Goal: Information Seeking & Learning: Learn about a topic

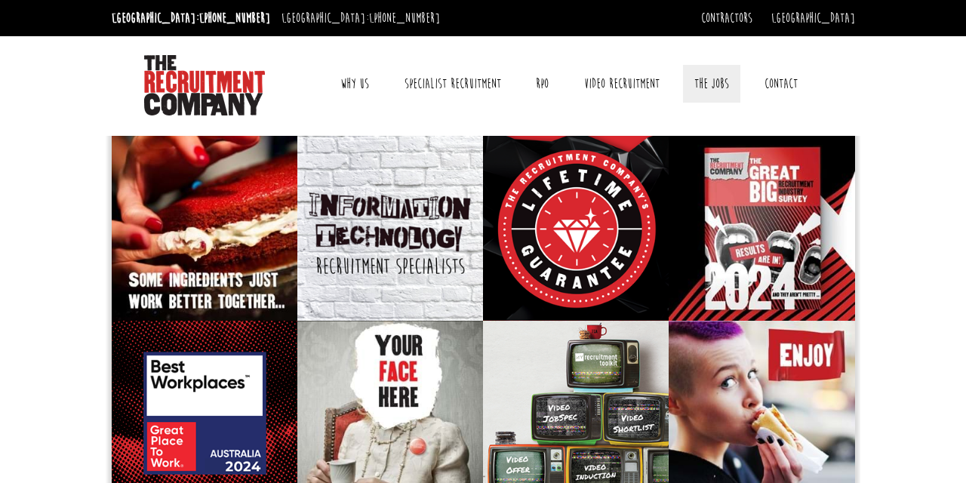
click at [713, 87] on link "The Jobs" at bounding box center [711, 84] width 57 height 38
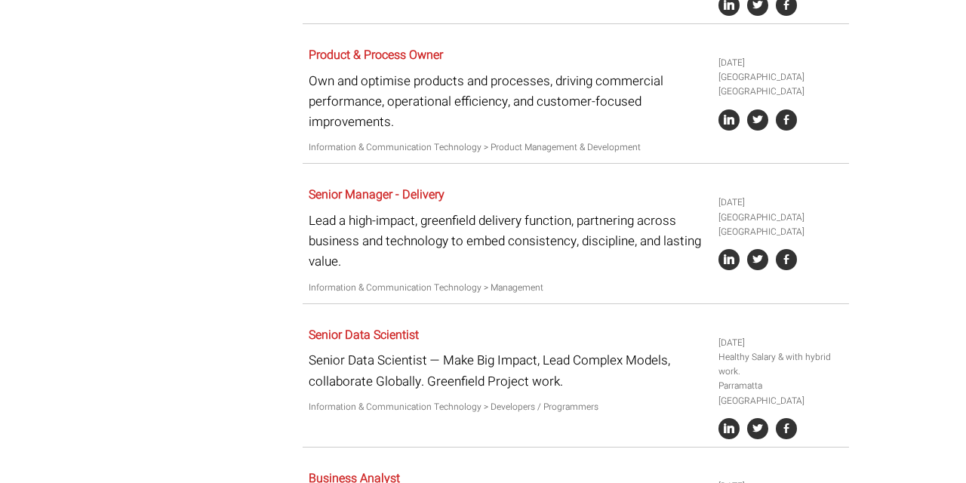
scroll to position [1045, 0]
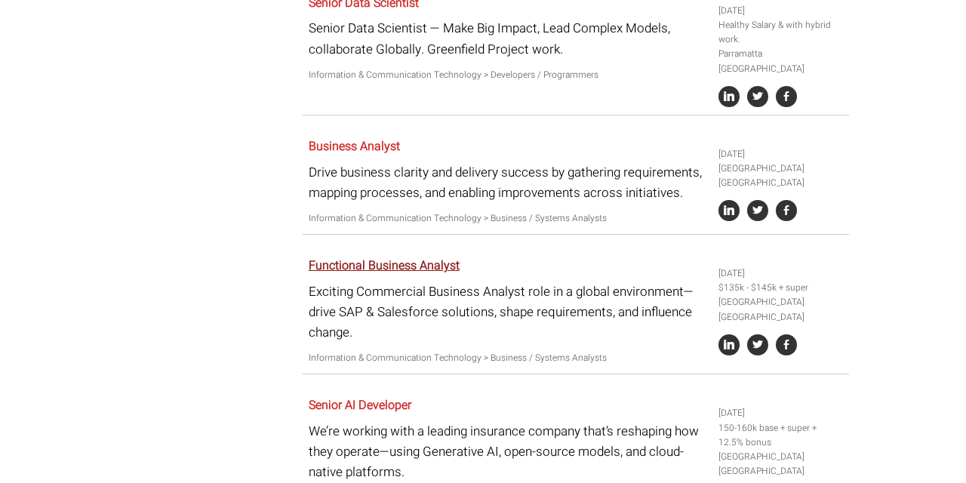
click at [407, 257] on link "Functional Business Analyst" at bounding box center [384, 266] width 151 height 18
click at [321, 167] on p "Drive business clarity and delivery success by gathering requirements, mapping …" at bounding box center [508, 182] width 399 height 41
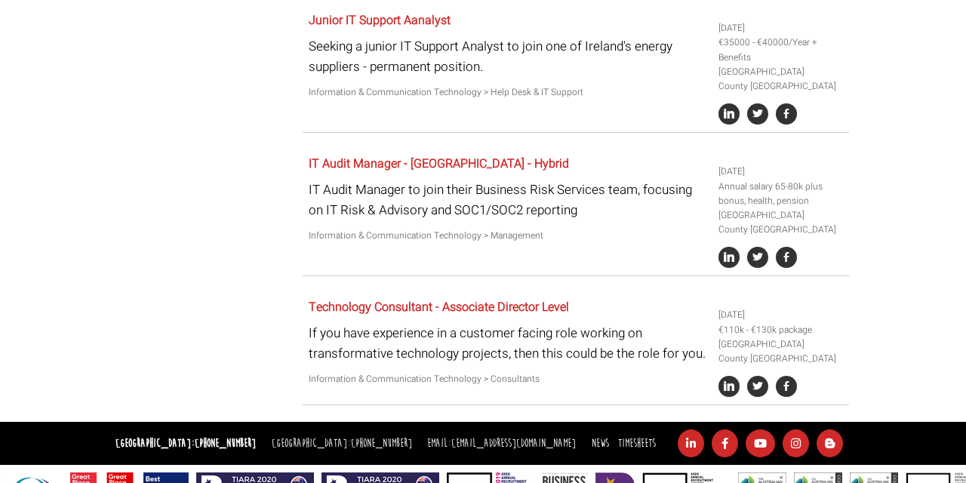
scroll to position [3097, 0]
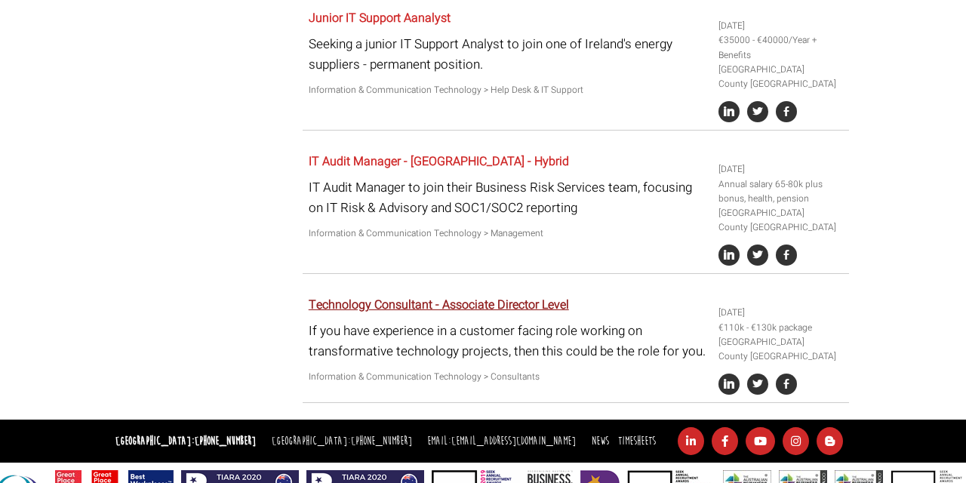
click at [476, 296] on link "Technology Consultant - Associate Director Level" at bounding box center [439, 305] width 260 height 18
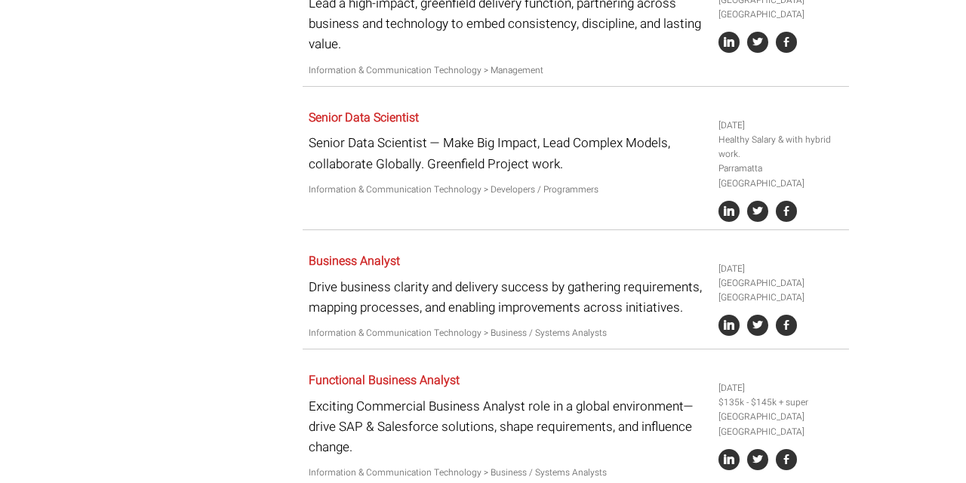
scroll to position [932, 0]
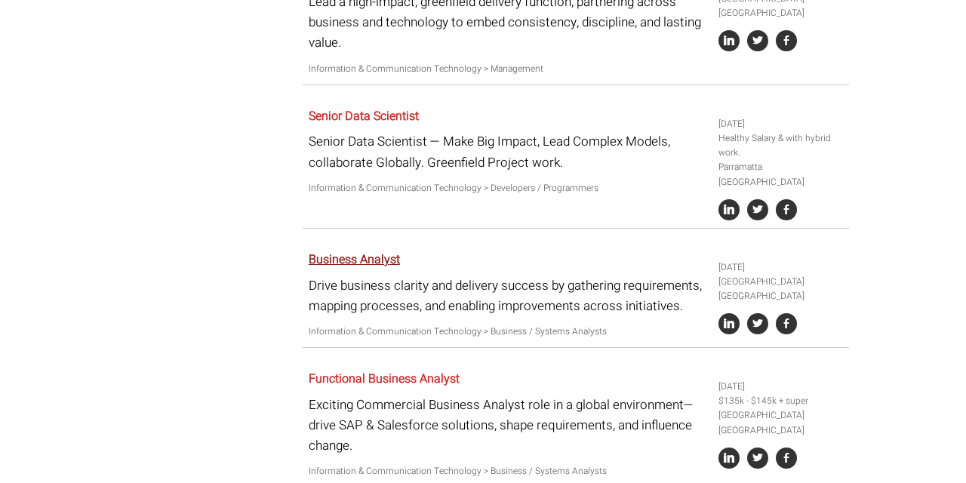
click at [361, 251] on link "Business Analyst" at bounding box center [354, 260] width 91 height 18
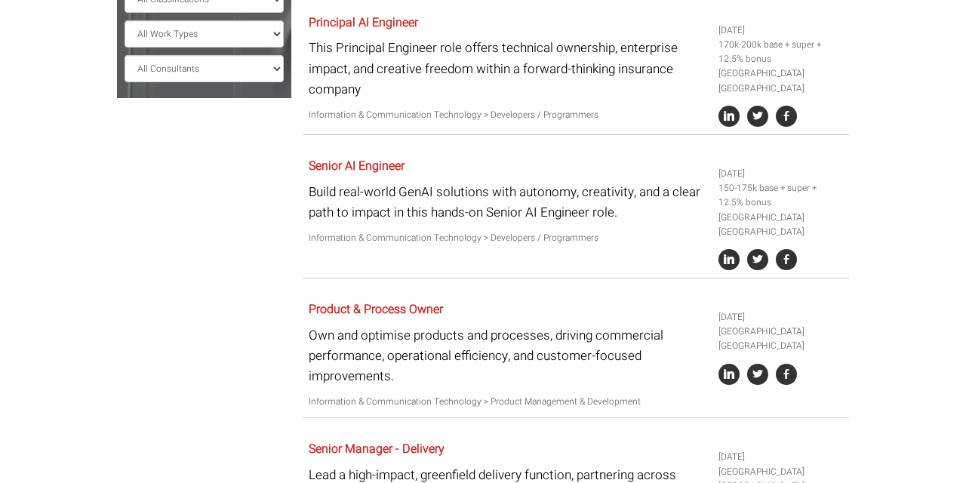
scroll to position [461, 0]
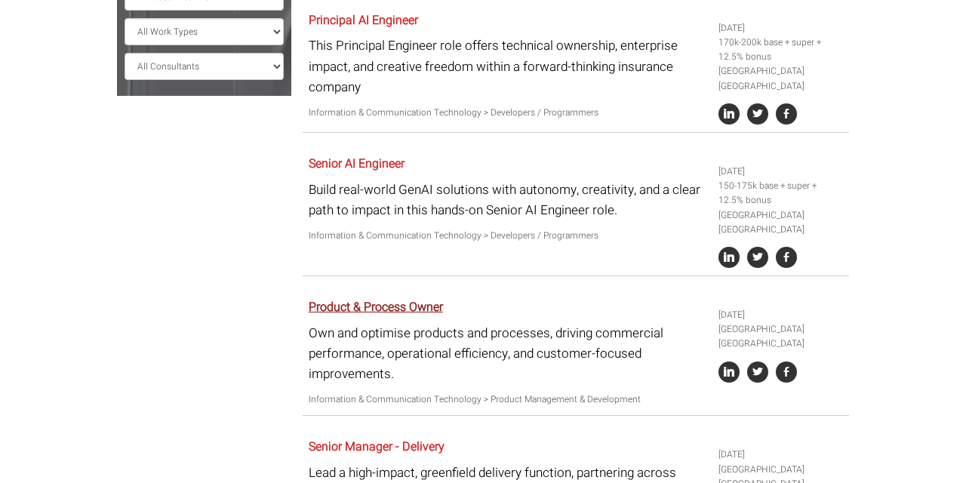
click at [443, 298] on link "Product & Process Owner" at bounding box center [376, 307] width 134 height 18
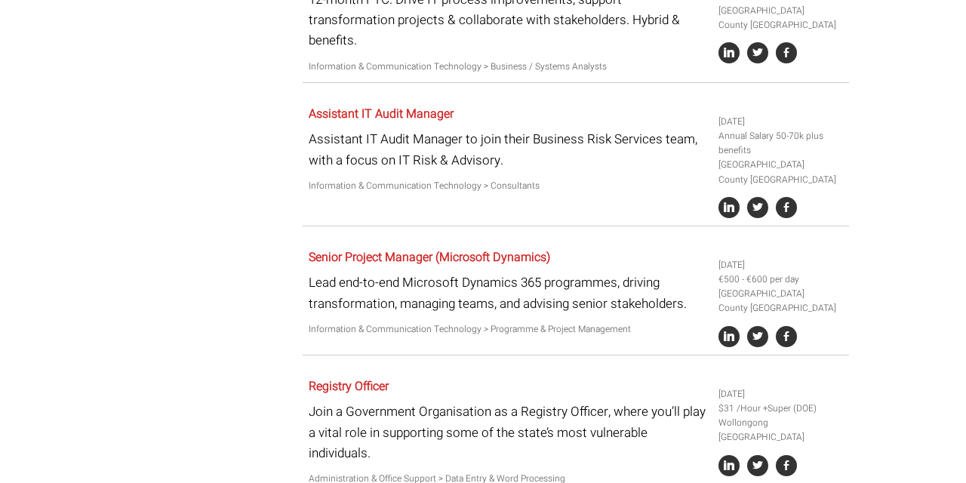
scroll to position [2320, 0]
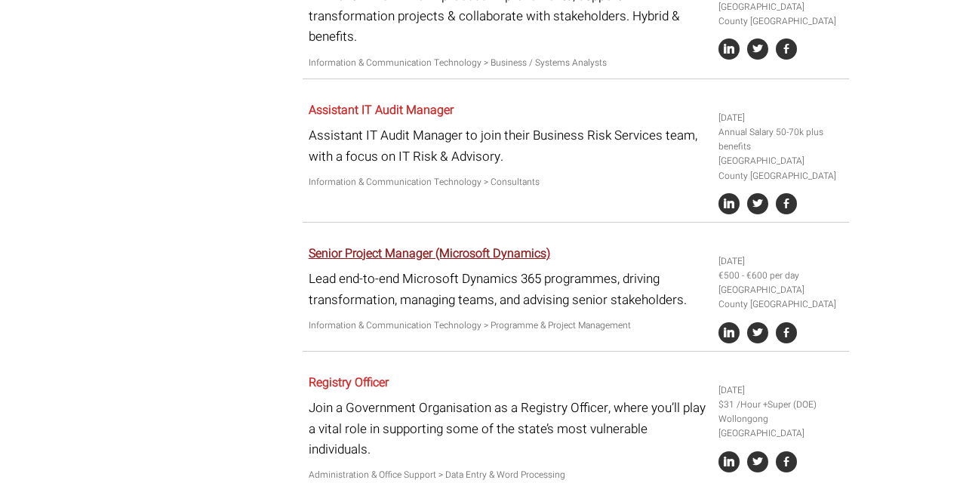
click at [402, 245] on link "Senior Project Manager (Microsoft Dynamics)" at bounding box center [430, 254] width 242 height 18
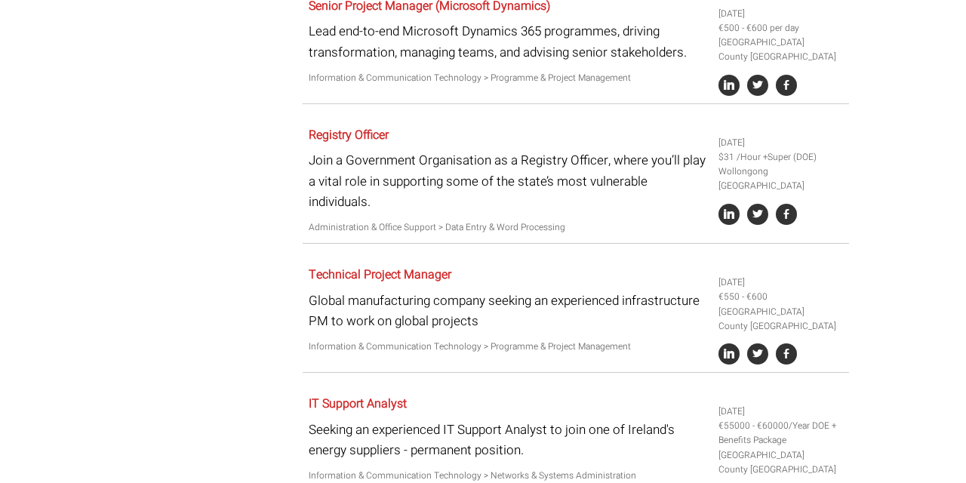
scroll to position [2569, 0]
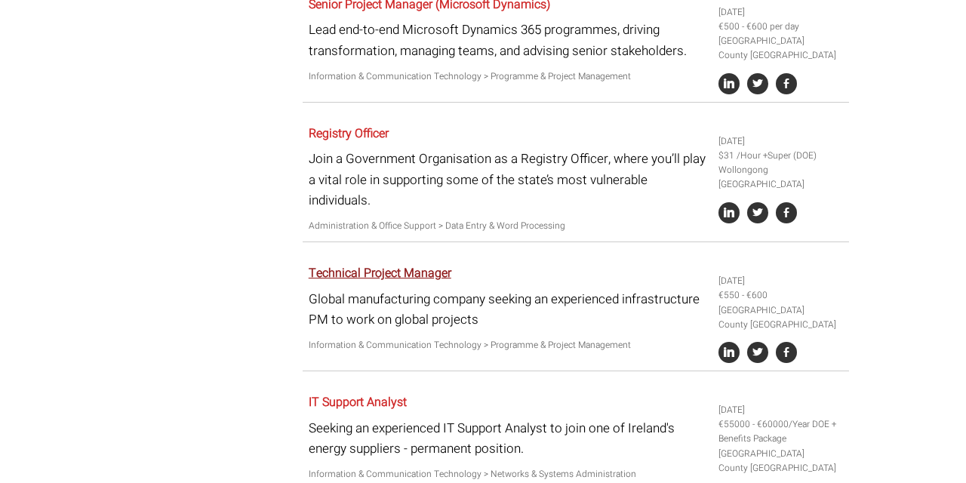
click at [442, 264] on link "Technical Project Manager" at bounding box center [380, 273] width 143 height 18
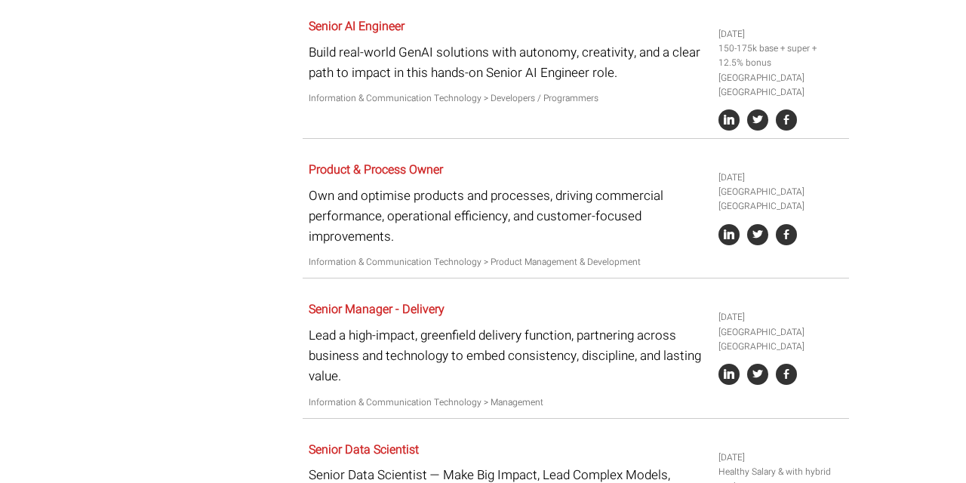
scroll to position [599, 0]
click at [369, 300] on link "Senior Manager - Delivery" at bounding box center [377, 309] width 136 height 18
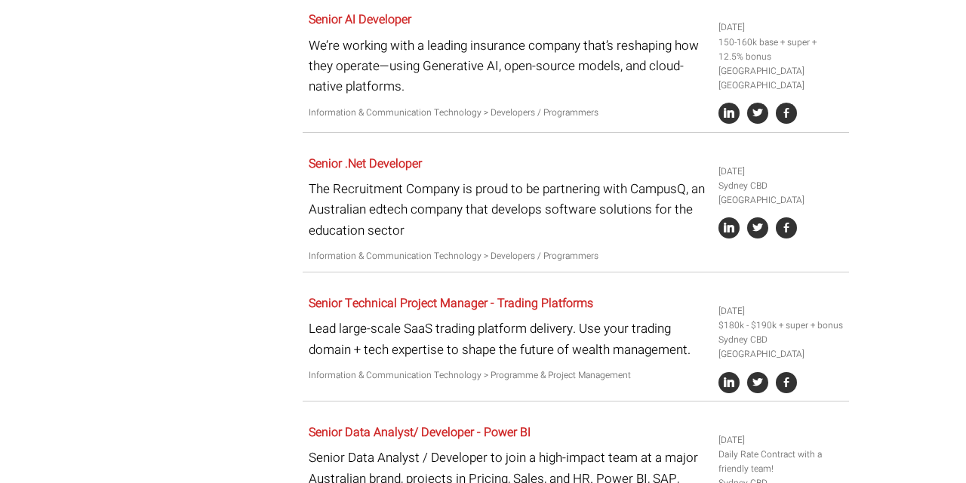
scroll to position [1436, 0]
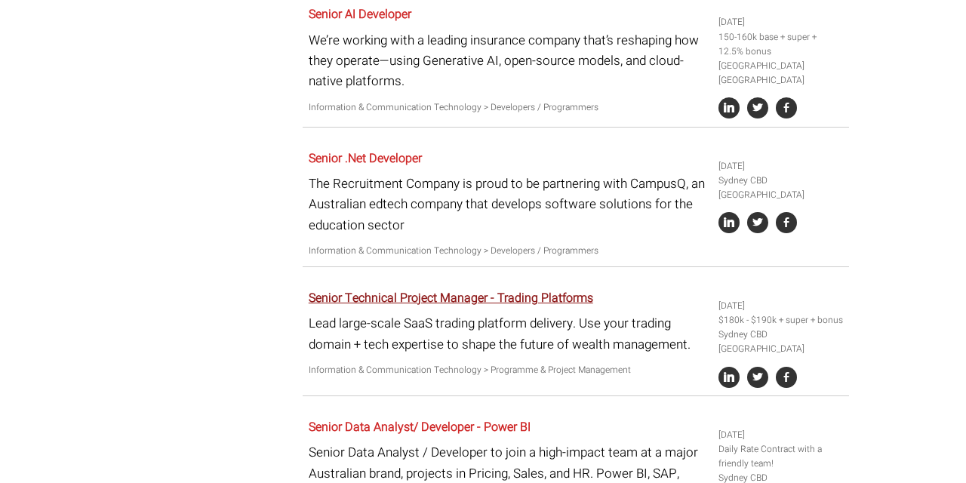
click at [394, 289] on link "Senior Technical Project Manager - Trading Platforms" at bounding box center [451, 298] width 285 height 18
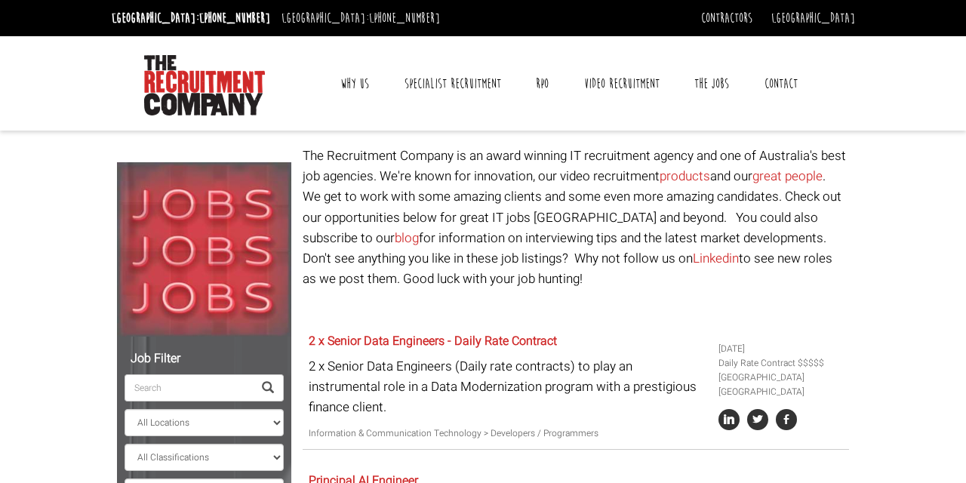
scroll to position [0, 0]
click at [706, 82] on link "The Jobs" at bounding box center [711, 84] width 57 height 38
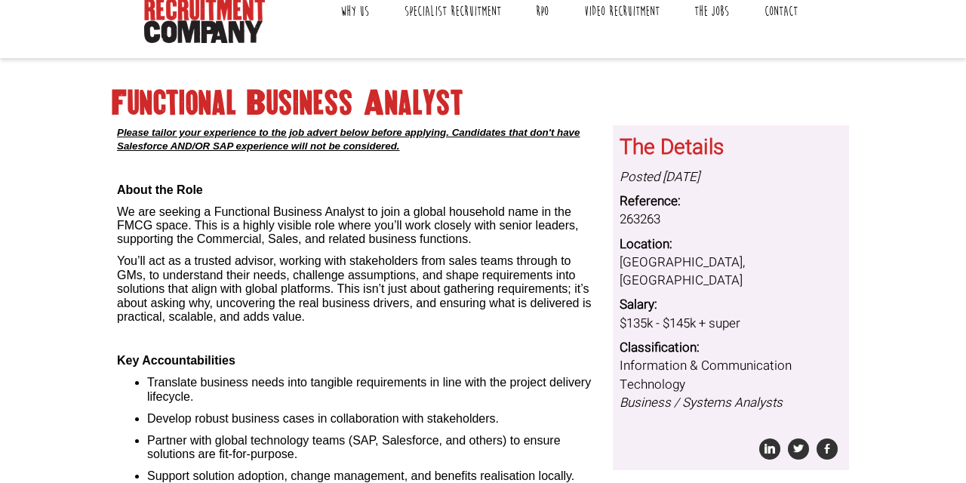
scroll to position [84, 0]
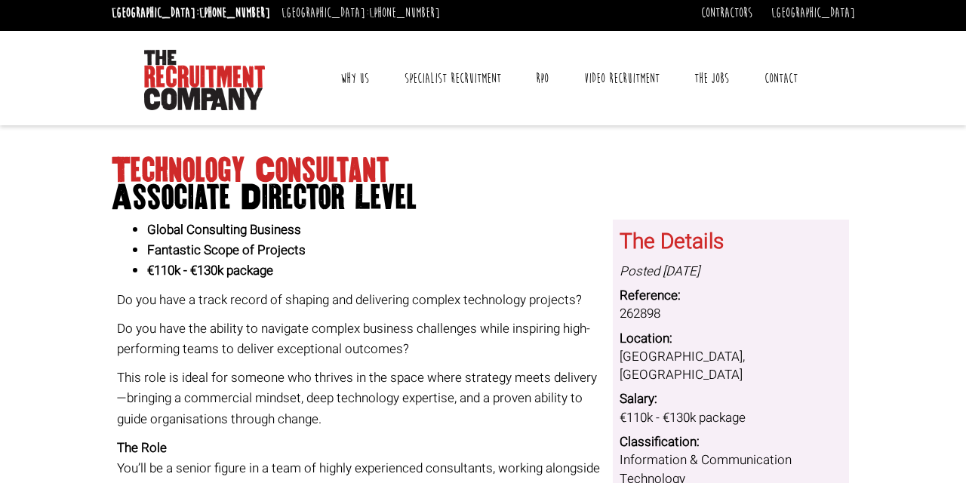
scroll to position [11, 0]
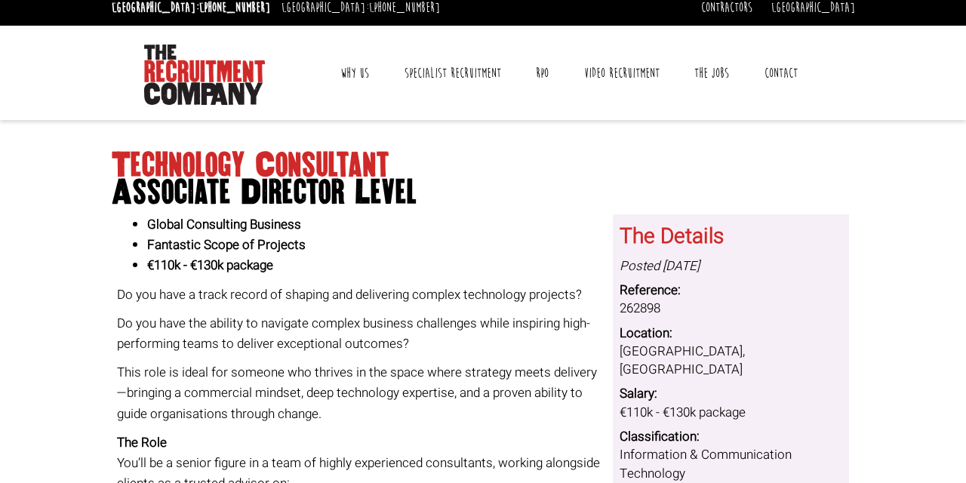
click at [436, 265] on li "€110k - €130k package" at bounding box center [374, 265] width 454 height 20
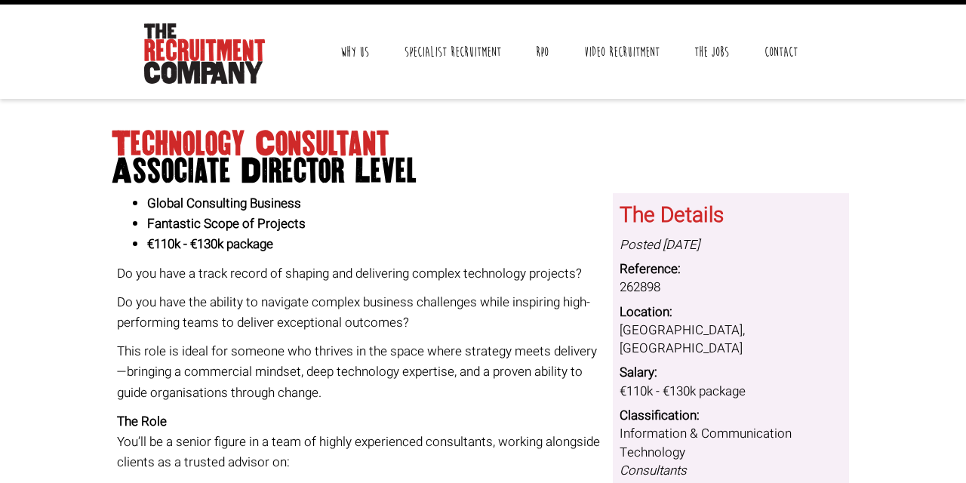
scroll to position [42, 0]
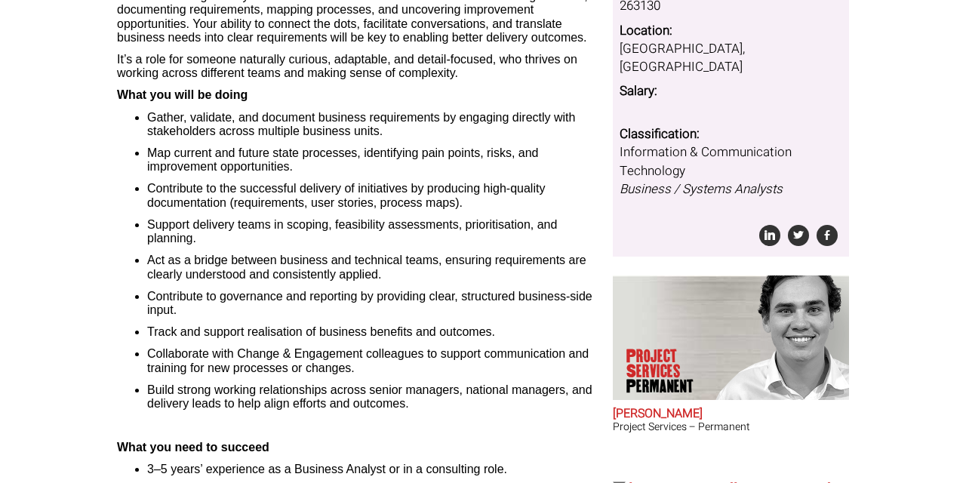
scroll to position [286, 0]
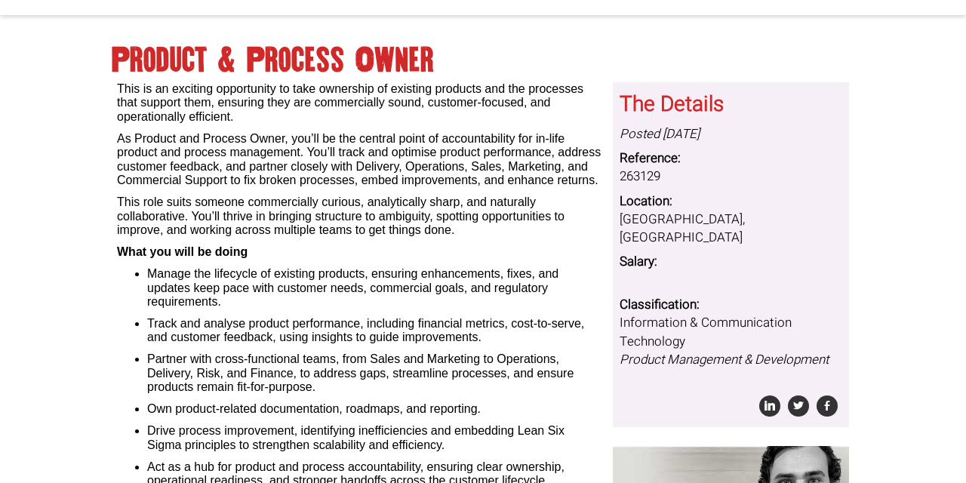
scroll to position [116, 0]
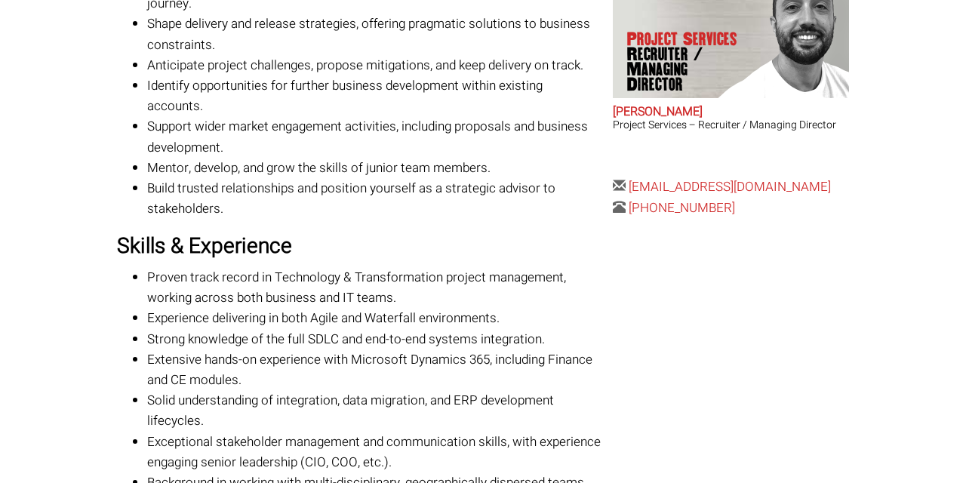
scroll to position [615, 0]
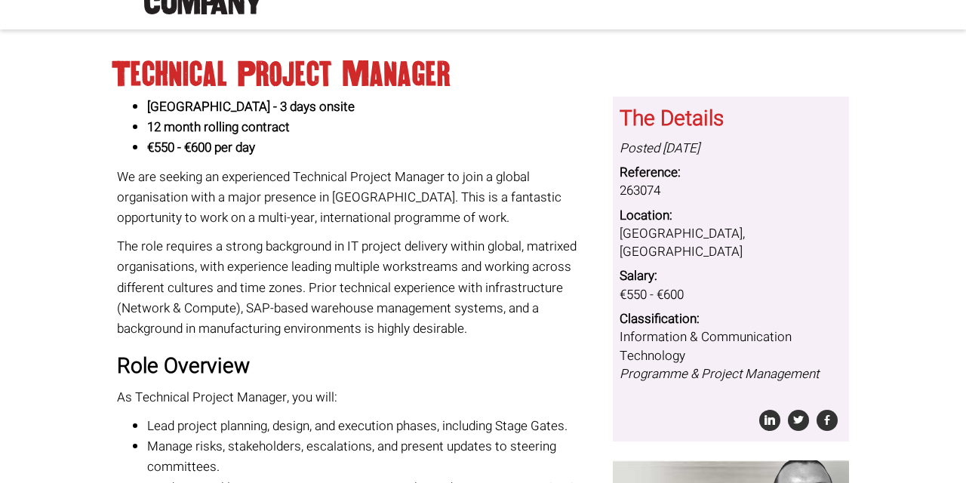
scroll to position [140, 0]
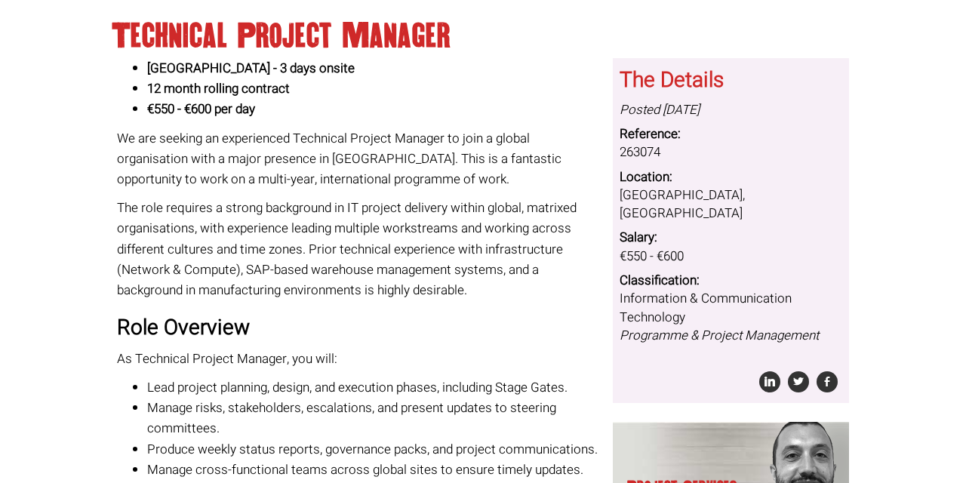
click at [442, 247] on p "The role requires a strong background in IT project delivery within global, mat…" at bounding box center [359, 249] width 485 height 103
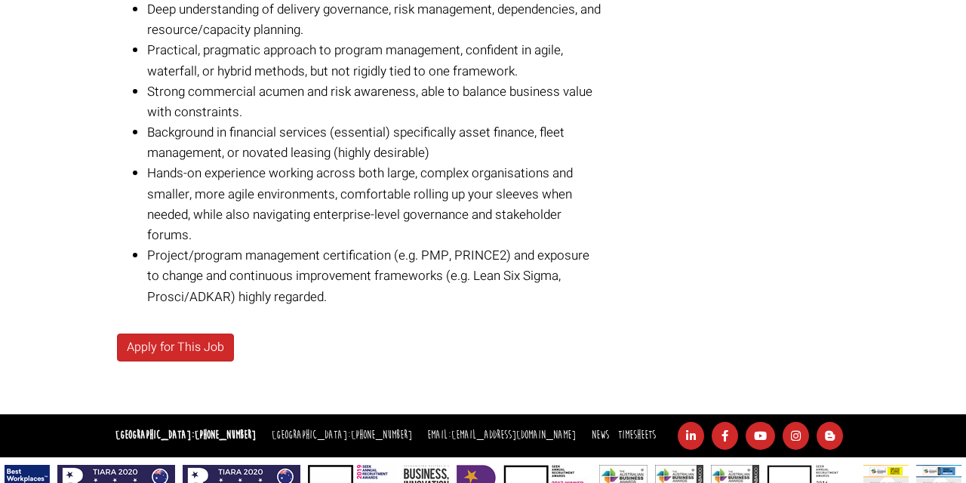
scroll to position [1031, 0]
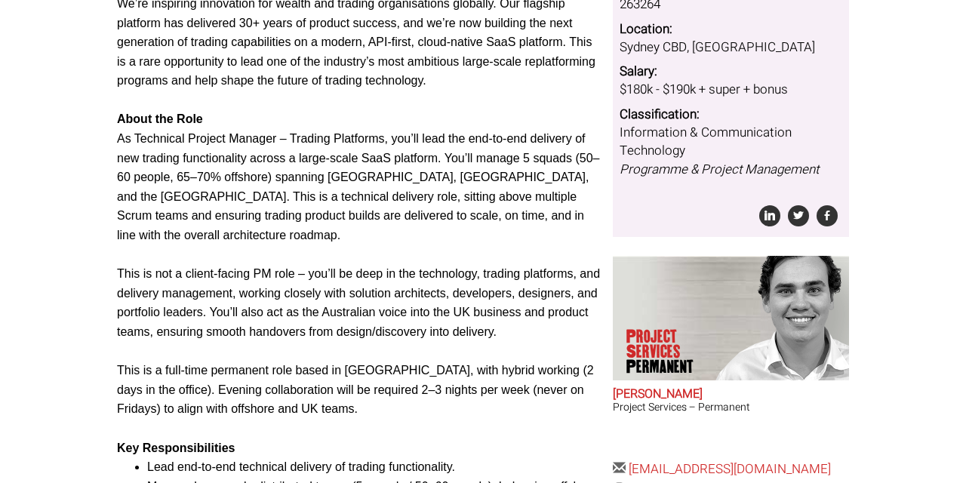
scroll to position [520, 0]
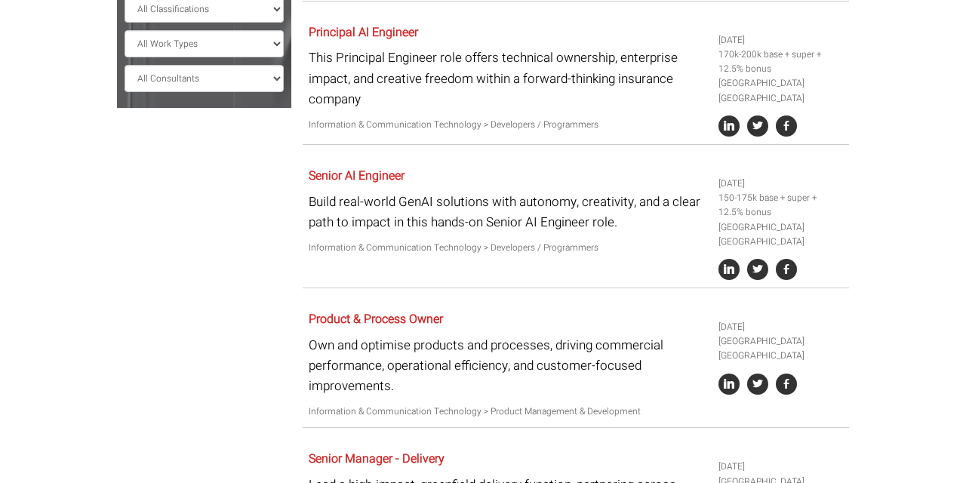
scroll to position [474, 0]
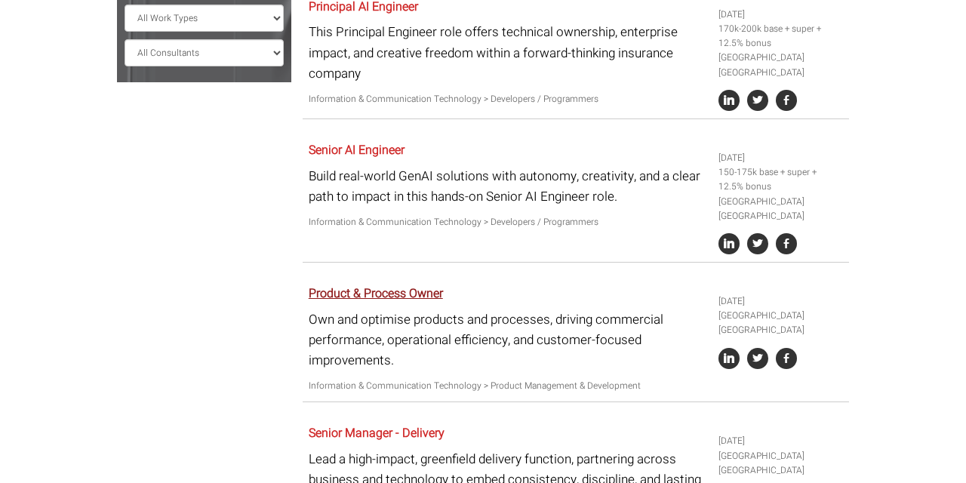
click at [391, 285] on link "Product & Process Owner" at bounding box center [376, 294] width 134 height 18
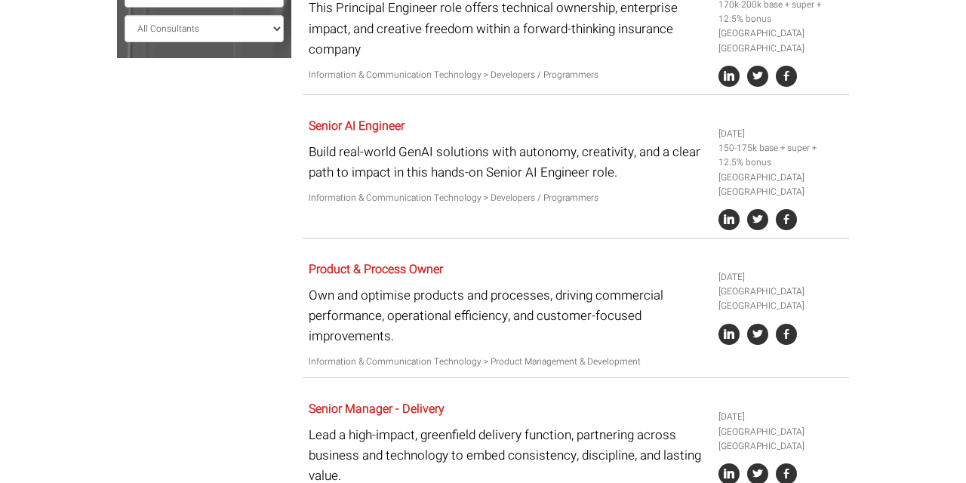
scroll to position [506, 0]
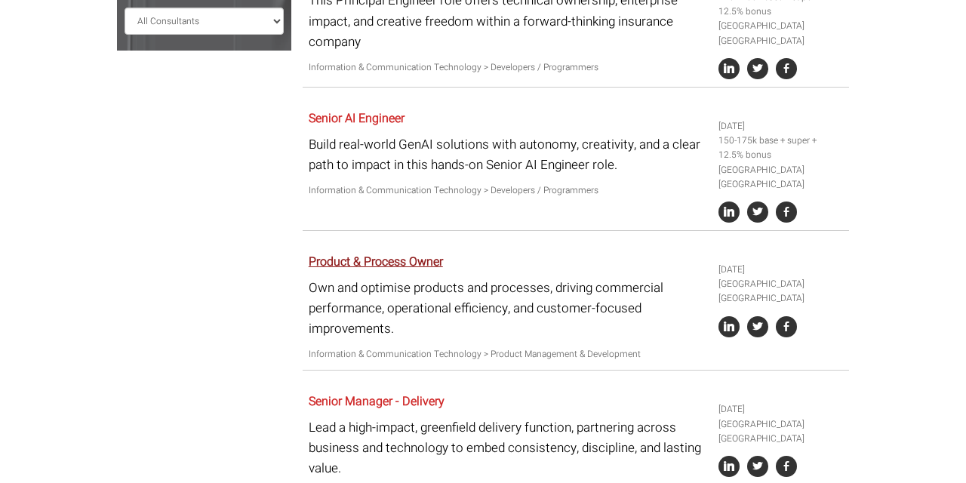
click at [396, 253] on link "Product & Process Owner" at bounding box center [376, 262] width 134 height 18
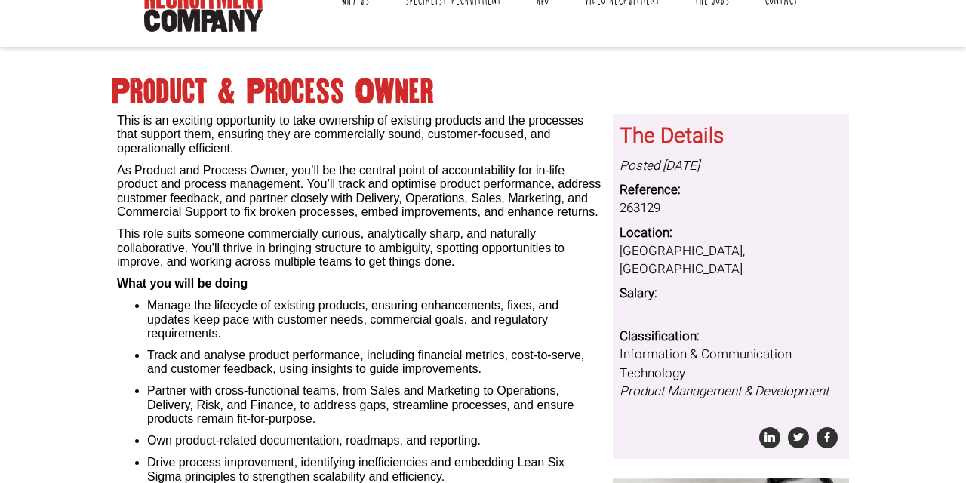
scroll to position [89, 0]
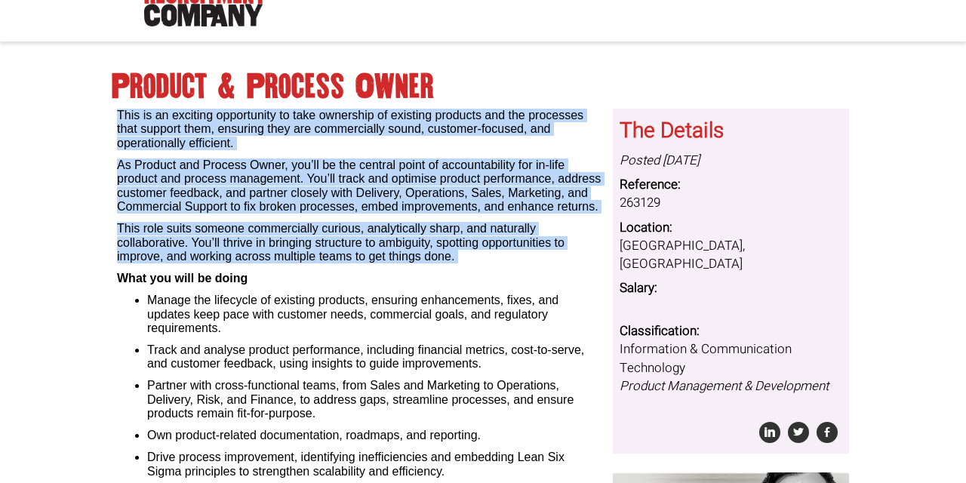
drag, startPoint x: 114, startPoint y: 110, endPoint x: 472, endPoint y: 264, distance: 389.6
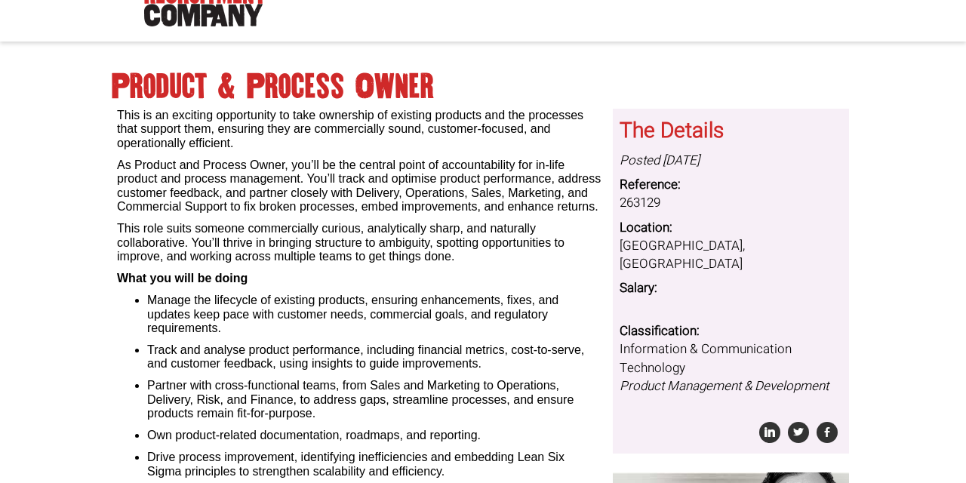
click at [479, 274] on p "What you will be doing" at bounding box center [359, 279] width 485 height 14
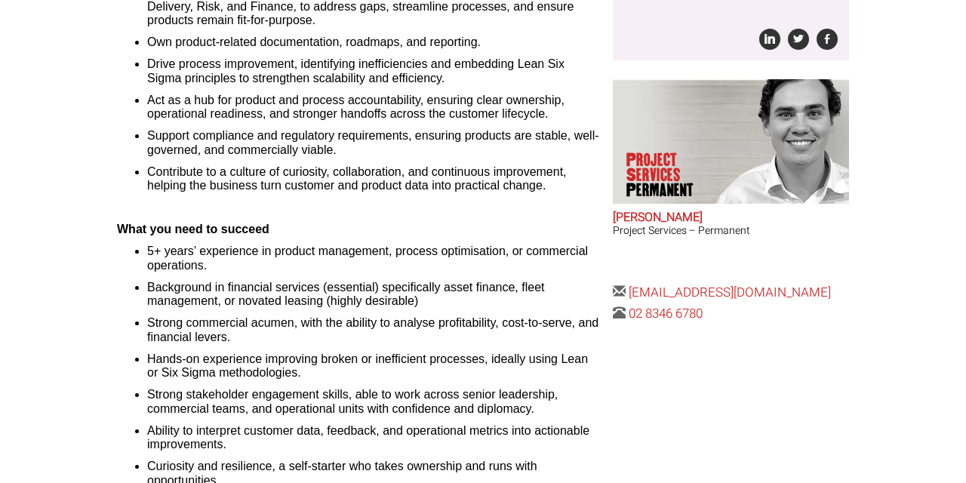
scroll to position [486, 0]
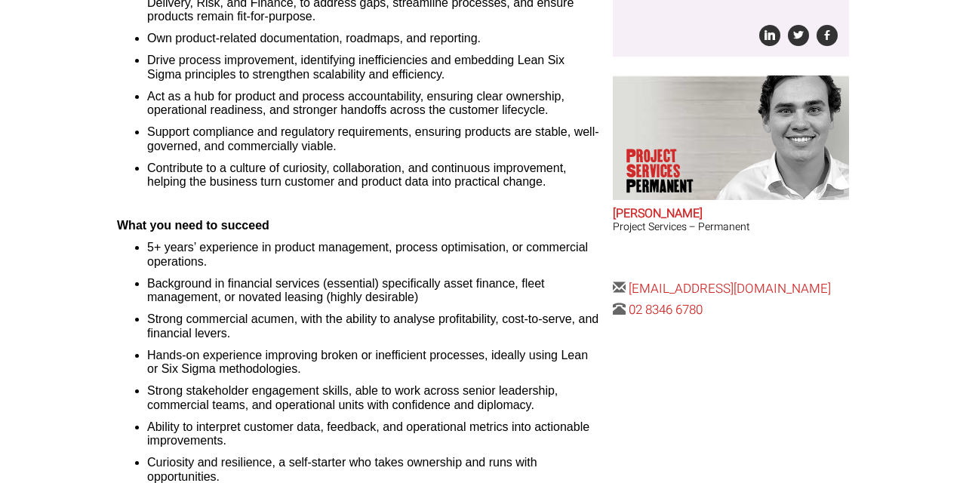
click at [208, 251] on li "5+ years’ experience in product management, process optimisation, or commercial…" at bounding box center [374, 255] width 454 height 28
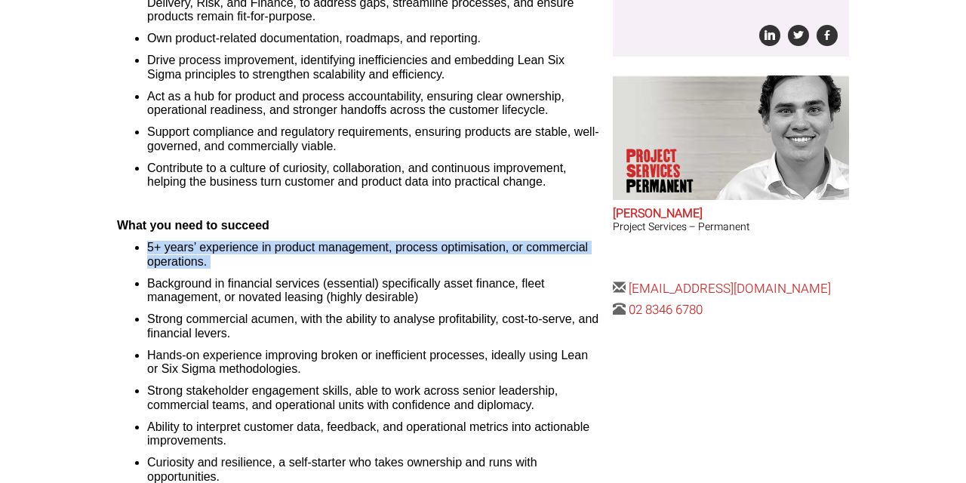
click at [208, 251] on li "5+ years’ experience in product management, process optimisation, or commercial…" at bounding box center [374, 255] width 454 height 28
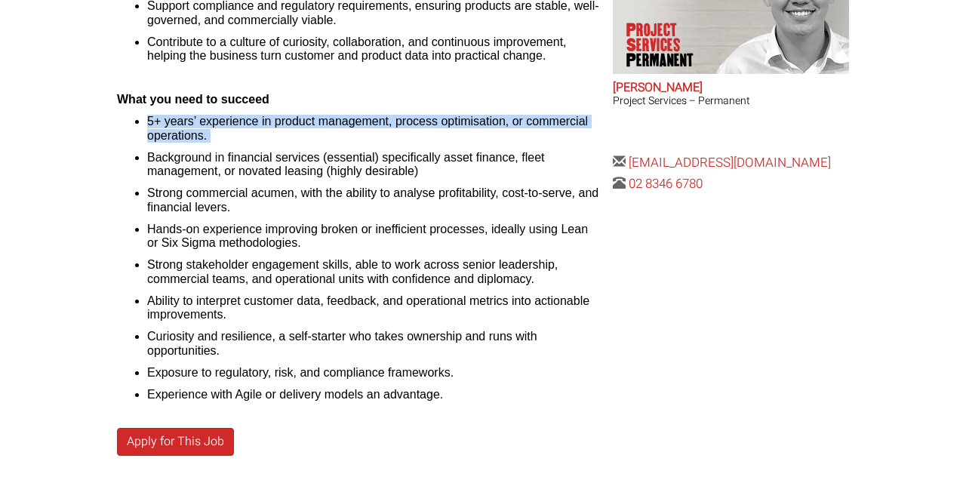
scroll to position [616, 0]
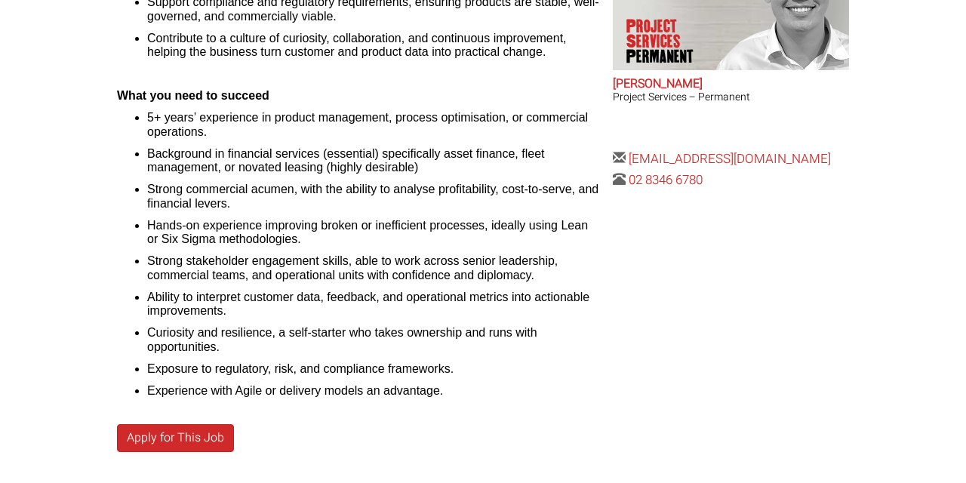
click at [279, 156] on li "Background in financial services (essential) specifically asset finance, fleet …" at bounding box center [374, 161] width 454 height 28
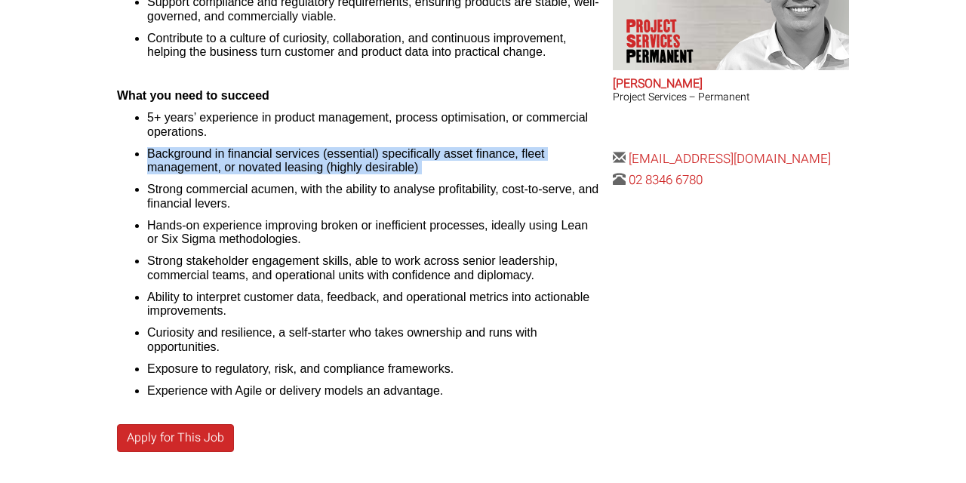
click at [279, 156] on li "Background in financial services (essential) specifically asset finance, fleet …" at bounding box center [374, 161] width 454 height 28
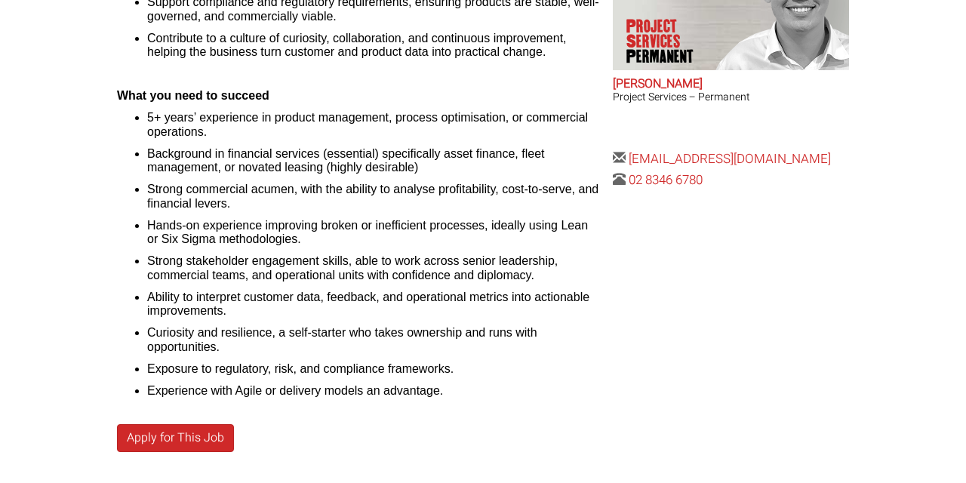
click at [257, 186] on li "Strong commercial acumen, with the ability to analyse profitability, cost-to-se…" at bounding box center [374, 197] width 454 height 28
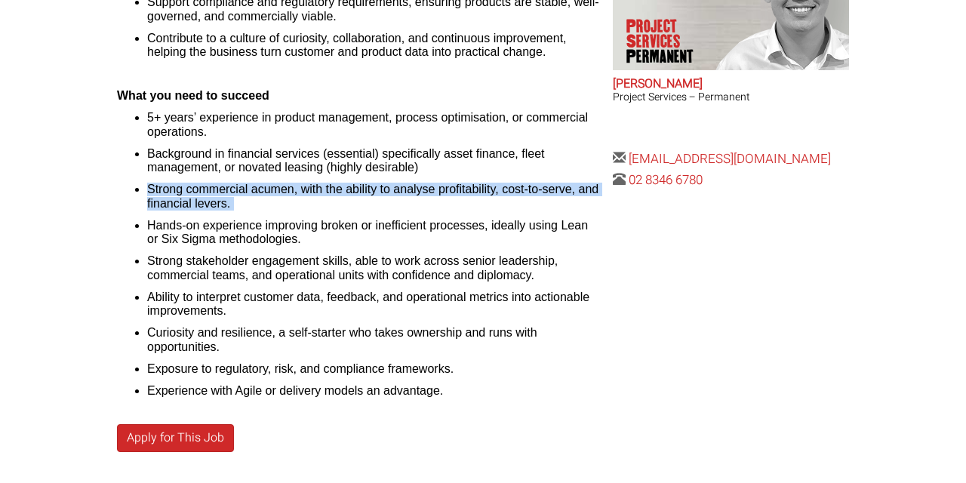
click at [257, 186] on li "Strong commercial acumen, with the ability to analyse profitability, cost-to-se…" at bounding box center [374, 197] width 454 height 28
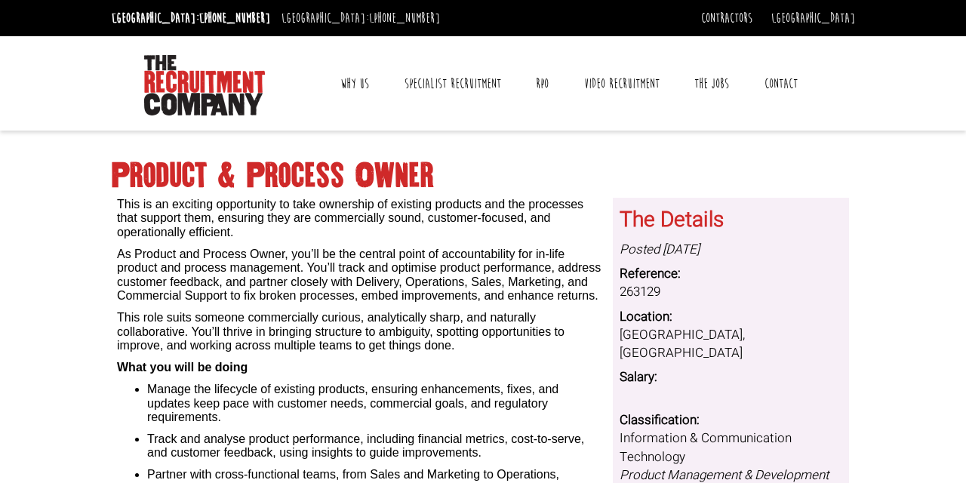
scroll to position [0, 0]
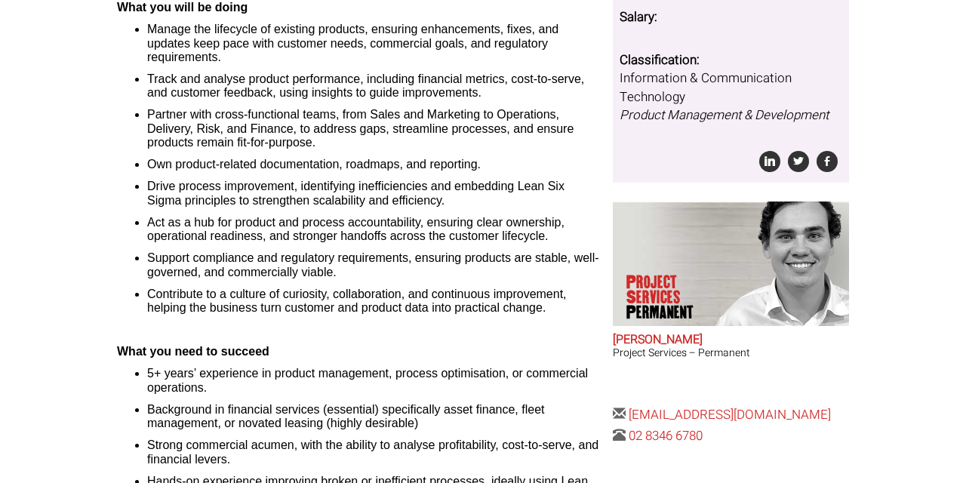
click at [664, 334] on h2 "[PERSON_NAME]" at bounding box center [731, 341] width 236 height 14
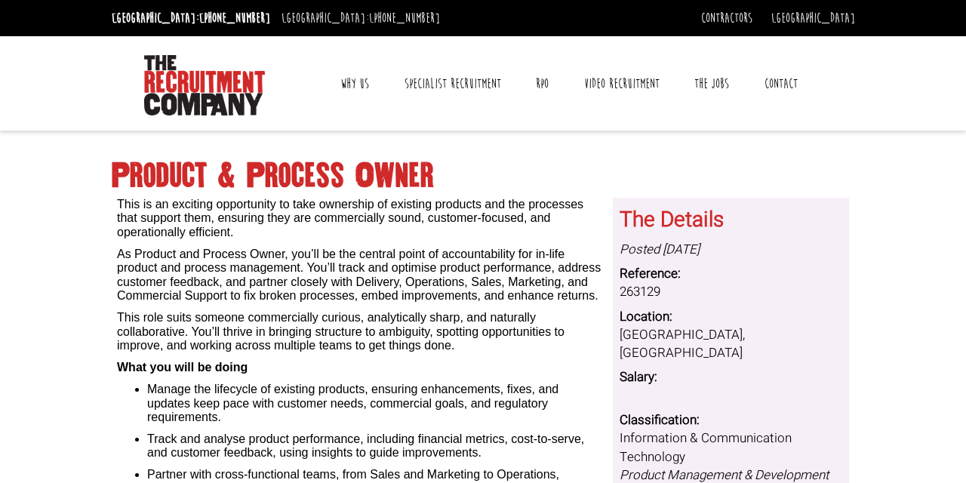
scroll to position [0, 0]
click at [708, 85] on link "The Jobs" at bounding box center [711, 84] width 57 height 38
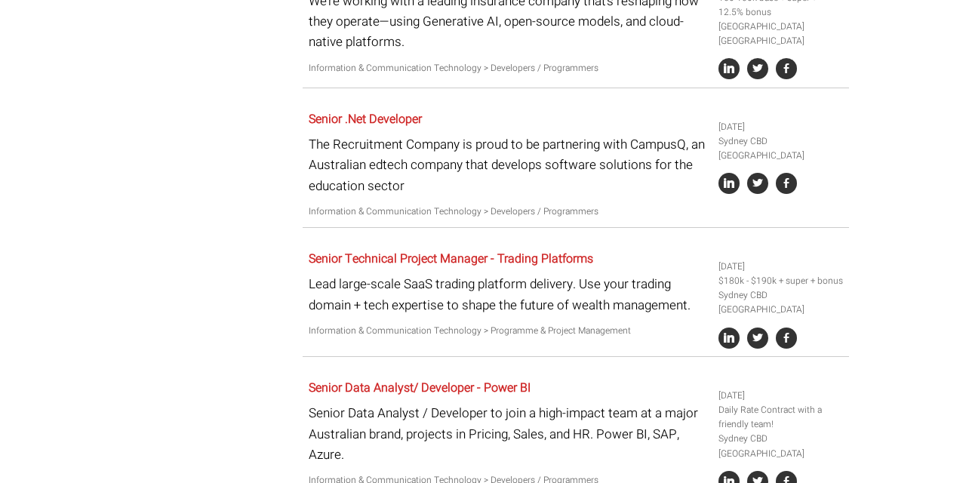
scroll to position [1459, 0]
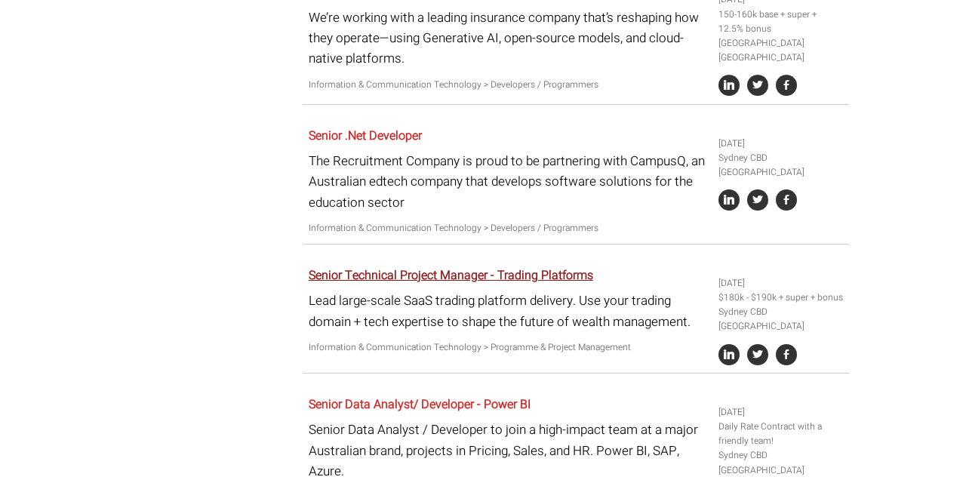
click at [414, 267] on link "Senior Technical Project Manager - Trading Platforms" at bounding box center [451, 276] width 285 height 18
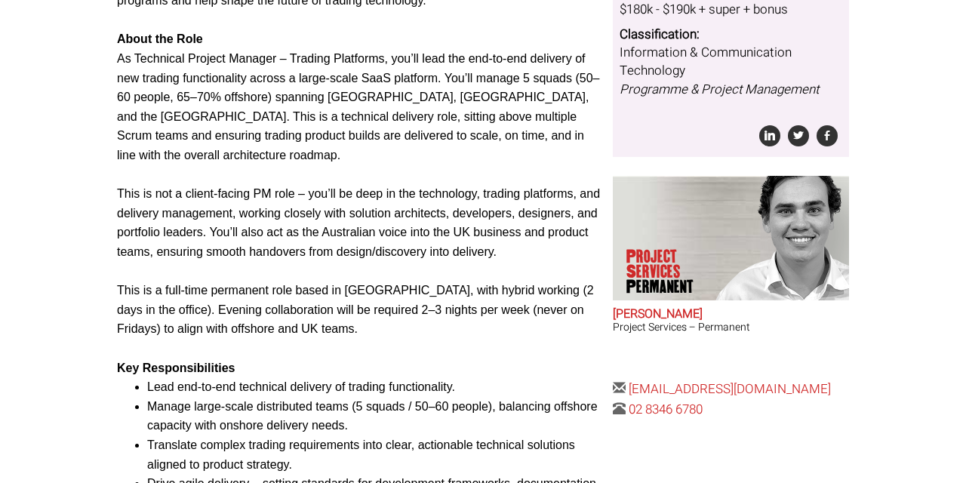
scroll to position [635, 0]
